Goal: Transaction & Acquisition: Purchase product/service

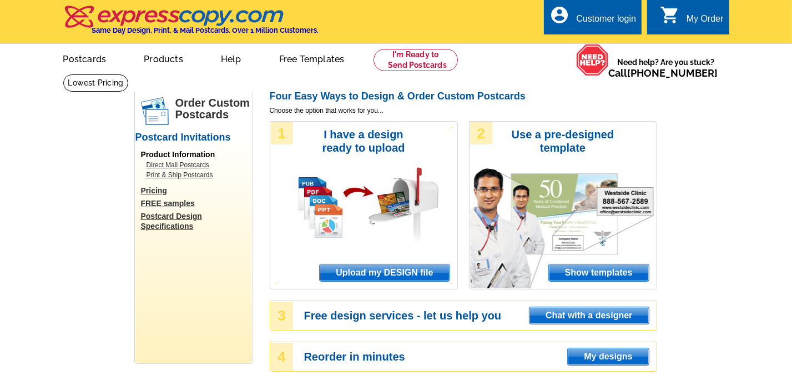
click at [344, 271] on span "Upload my DESIGN file" at bounding box center [384, 272] width 129 height 17
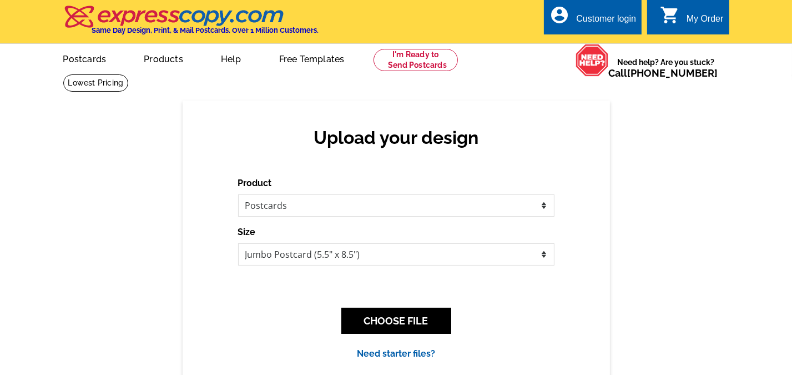
click at [598, 14] on div "Customer login" at bounding box center [606, 22] width 60 height 16
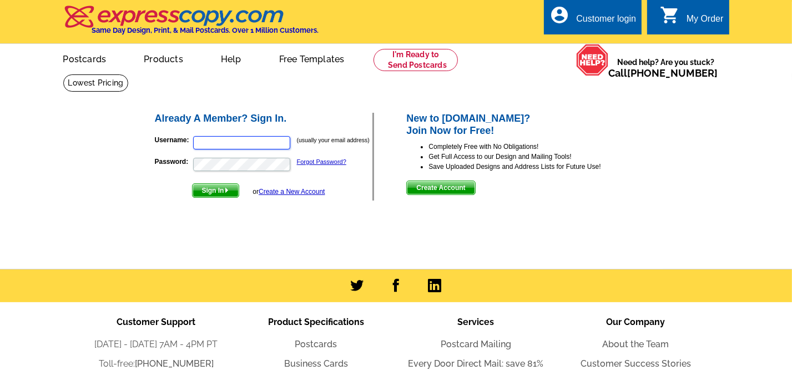
type input "[EMAIL_ADDRESS][DOMAIN_NAME]"
